Goal: Task Accomplishment & Management: Use online tool/utility

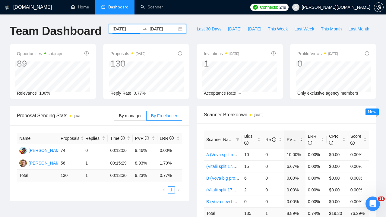
click at [119, 28] on input "[DATE]" at bounding box center [125, 29] width 27 height 7
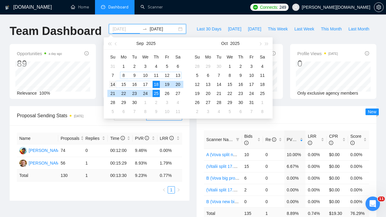
type input "[DATE]"
click at [111, 82] on div "14" at bounding box center [112, 84] width 7 height 7
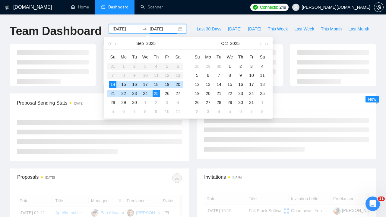
type input "[DATE]"
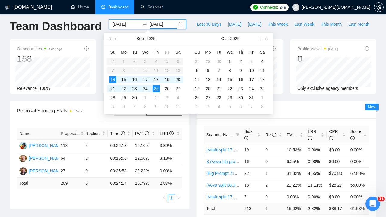
scroll to position [7, 0]
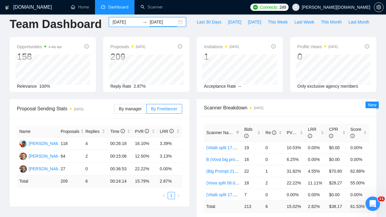
click at [193, 154] on div "Scanner Breakdown [DATE] Scanner Name Bids Re PVR LRR CPR Score (Vitalii split …" at bounding box center [286, 165] width 187 height 133
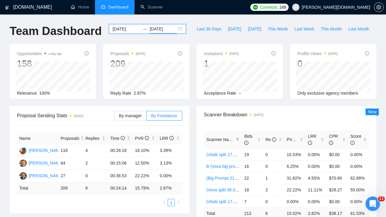
scroll to position [0, 0]
click at [120, 29] on input "[DATE]" at bounding box center [125, 29] width 27 height 7
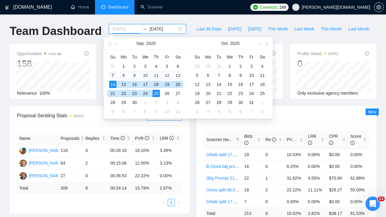
type input "[DATE]"
click at [112, 76] on div "7" at bounding box center [112, 75] width 7 height 7
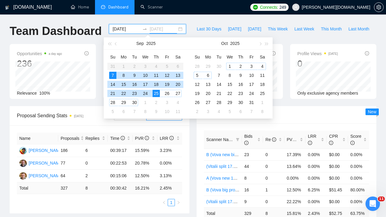
type input "[DATE]"
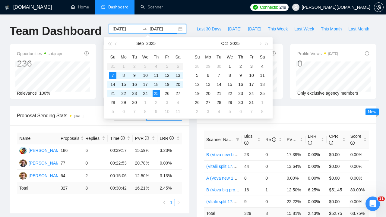
click at [352, 7] on span "[PERSON_NAME][DOMAIN_NAME]" at bounding box center [336, 7] width 68 height 0
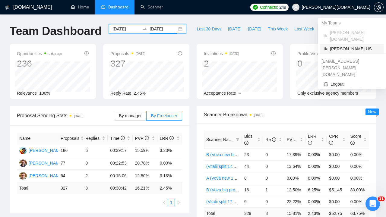
click at [340, 45] on span "[PERSON_NAME] US" at bounding box center [355, 48] width 50 height 7
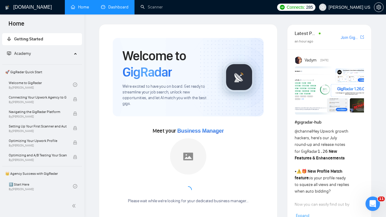
click at [109, 7] on link "Dashboard" at bounding box center [114, 7] width 27 height 5
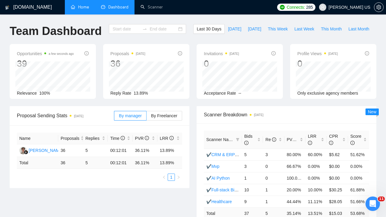
type input "[DATE]"
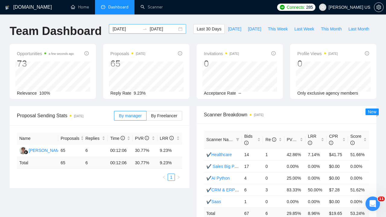
click at [122, 30] on input "[DATE]" at bounding box center [125, 29] width 27 height 7
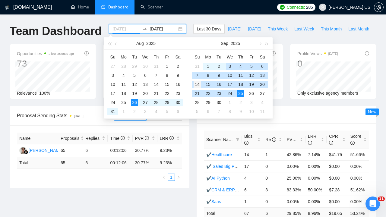
type input "[DATE]"
click at [194, 81] on div "14" at bounding box center [196, 84] width 7 height 7
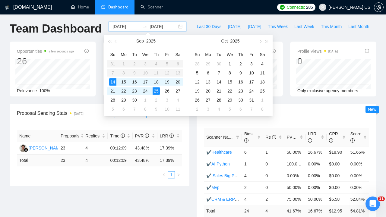
scroll to position [3, 0]
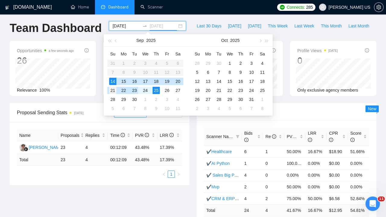
type input "[DATE]"
click at [113, 90] on div "21" at bounding box center [112, 90] width 7 height 7
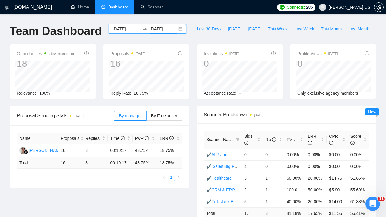
click at [117, 29] on input "[DATE]" at bounding box center [125, 29] width 27 height 7
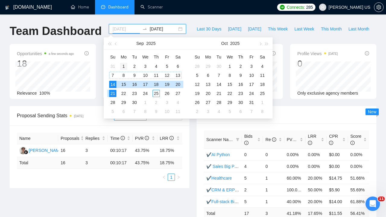
type input "[DATE]"
click at [123, 64] on div "1" at bounding box center [123, 66] width 7 height 7
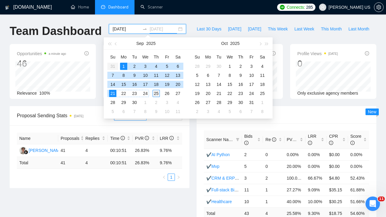
type input "[DATE]"
click at [156, 93] on div "25" at bounding box center [155, 93] width 7 height 7
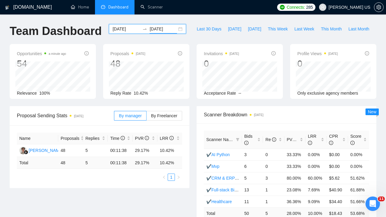
click at [125, 28] on input "[DATE]" at bounding box center [125, 29] width 27 height 7
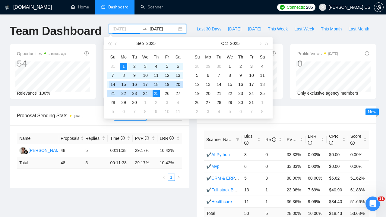
type input "[DATE]"
click at [111, 83] on div "14" at bounding box center [112, 84] width 7 height 7
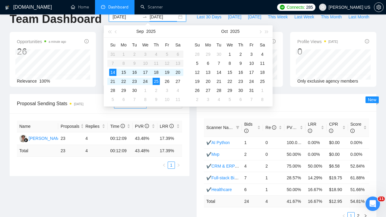
scroll to position [15, 0]
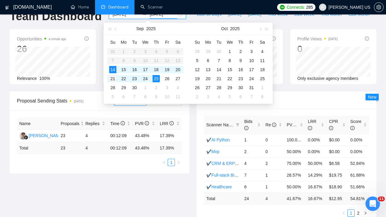
type input "[DATE]"
click at [112, 78] on div "21" at bounding box center [112, 78] width 7 height 7
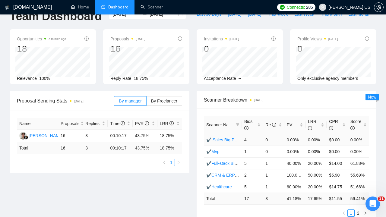
click at [218, 139] on link "✔️ Sales Big Prompt" at bounding box center [225, 139] width 39 height 5
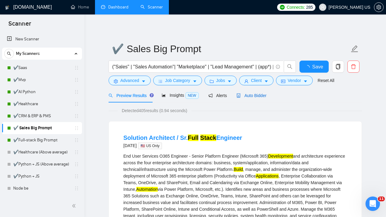
click at [256, 95] on span "Auto Bidder" at bounding box center [251, 95] width 30 height 5
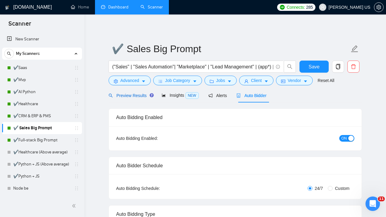
click at [143, 96] on span "Preview Results" at bounding box center [129, 95] width 43 height 5
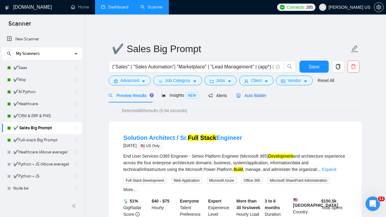
click at [253, 96] on span "Auto Bidder" at bounding box center [251, 95] width 30 height 5
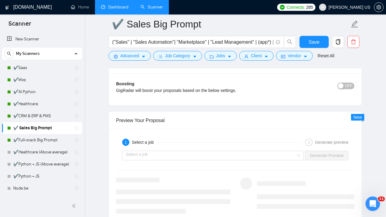
scroll to position [1086, 0]
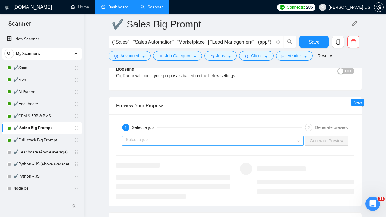
click at [250, 140] on input "search" at bounding box center [211, 140] width 170 height 9
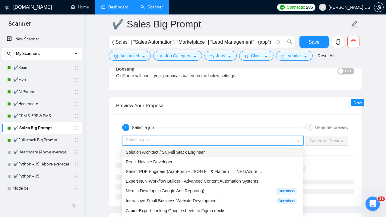
click at [201, 153] on span "Solution Architect / Sr. Full Stack Engineer" at bounding box center [165, 152] width 79 height 5
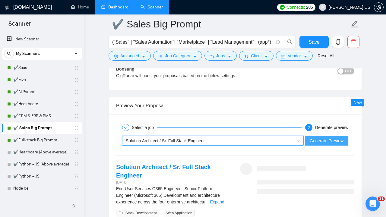
click at [321, 141] on span "Generate Preview" at bounding box center [326, 140] width 34 height 7
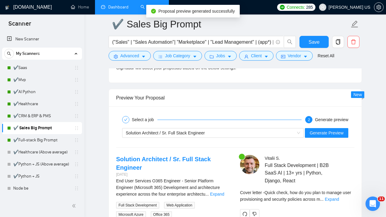
scroll to position [1173, 0]
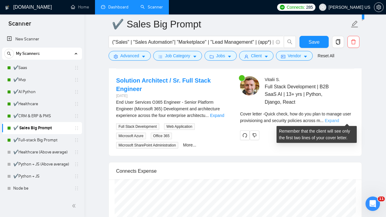
click at [339, 120] on link "Expand" at bounding box center [331, 120] width 14 height 5
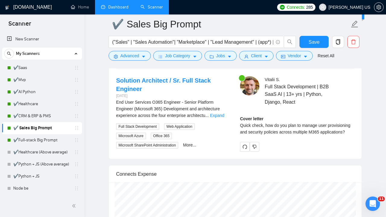
scroll to position [1147, 0]
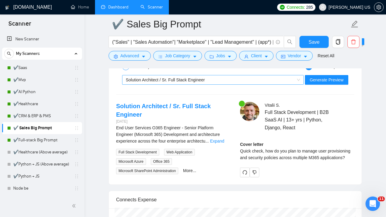
click at [217, 77] on div "Solution Architect / Sr. Full Stack Engineer" at bounding box center [210, 79] width 169 height 9
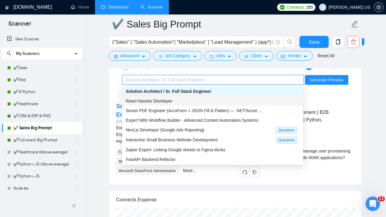
click at [202, 99] on div "React Navtive Developer" at bounding box center [213, 101] width 174 height 7
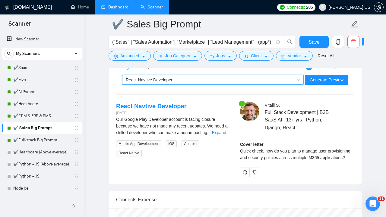
click at [199, 78] on div "React Navtive Developer" at bounding box center [210, 79] width 169 height 9
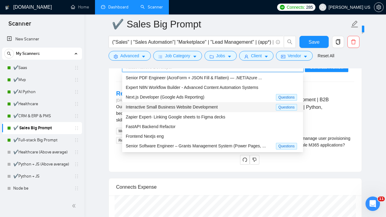
scroll to position [1161, 0]
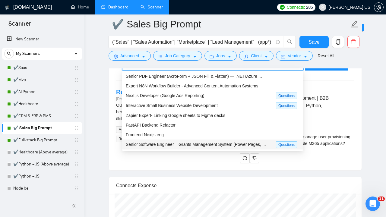
click at [181, 142] on span "Senior Software Engineer – Grants Management System (Power Pages, ..." at bounding box center [196, 144] width 140 height 5
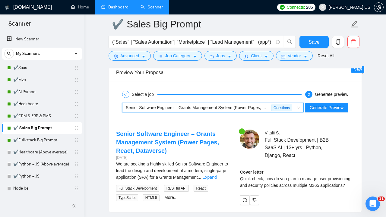
scroll to position [1115, 0]
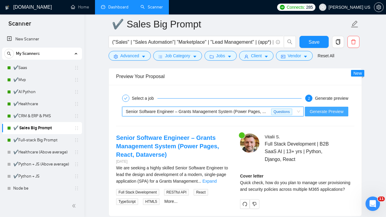
click at [321, 111] on span "Generate Preview" at bounding box center [326, 111] width 34 height 7
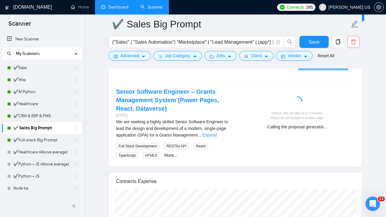
scroll to position [1172, 0]
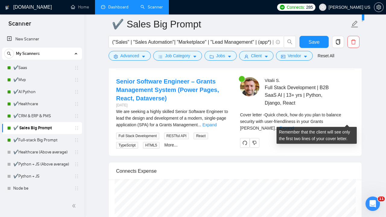
click at [293, 126] on link "Expand" at bounding box center [286, 128] width 14 height 5
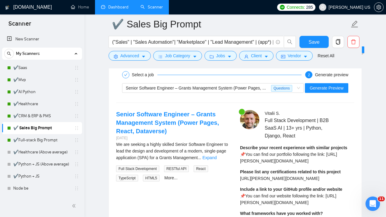
scroll to position [1131, 0]
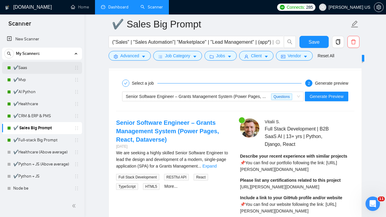
click at [34, 70] on link "✔️Saas" at bounding box center [41, 68] width 57 height 12
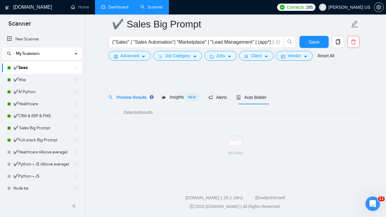
scroll to position [3, 0]
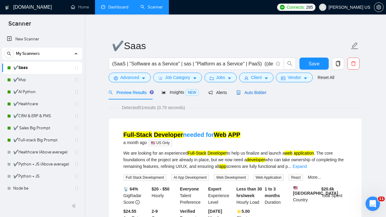
click at [266, 90] on span "Auto Bidder" at bounding box center [251, 92] width 30 height 5
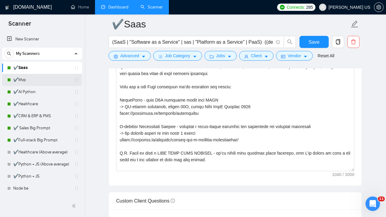
click at [32, 81] on link "✔️Mvp" at bounding box center [41, 80] width 57 height 12
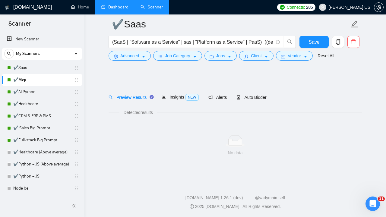
scroll to position [3, 0]
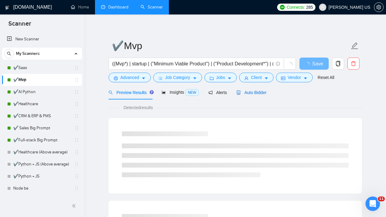
click at [260, 92] on span "Auto Bidder" at bounding box center [251, 92] width 30 height 5
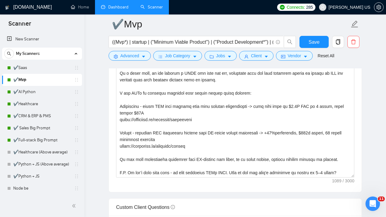
scroll to position [665, 0]
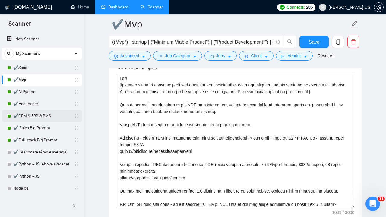
click at [45, 117] on link "✔️CRM & ERP & PMS" at bounding box center [41, 116] width 57 height 12
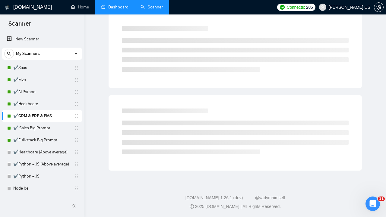
scroll to position [3, 0]
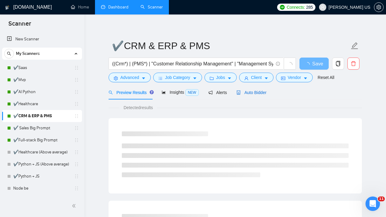
click at [259, 92] on span "Auto Bidder" at bounding box center [251, 92] width 30 height 5
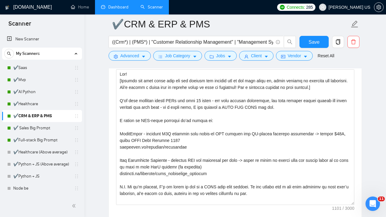
scroll to position [652, 0]
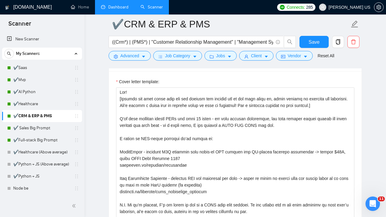
click at [156, 6] on link "Scanner" at bounding box center [151, 7] width 22 height 5
